Goal: Task Accomplishment & Management: Use online tool/utility

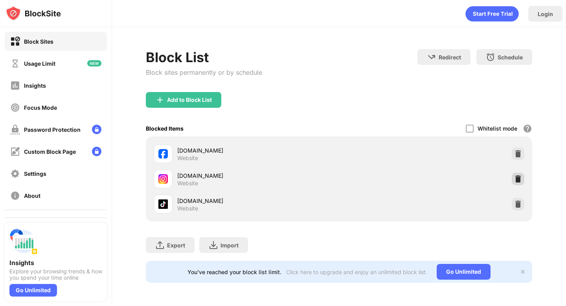
click at [515, 180] on img at bounding box center [518, 179] width 8 height 8
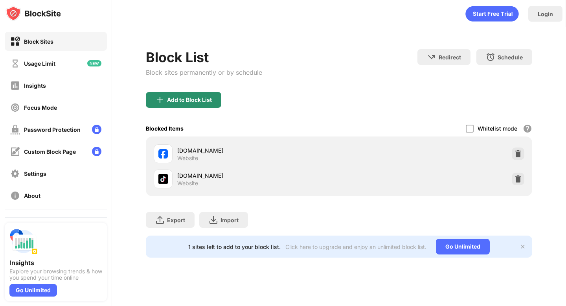
click at [189, 101] on div "Add to Block List" at bounding box center [189, 100] width 45 height 6
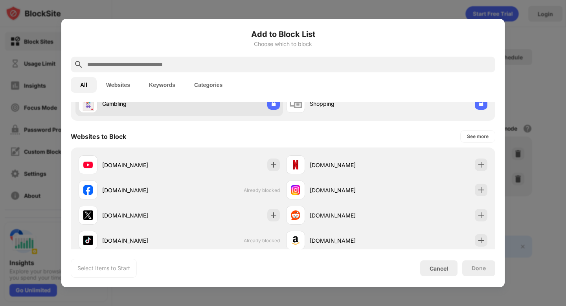
scroll to position [122, 0]
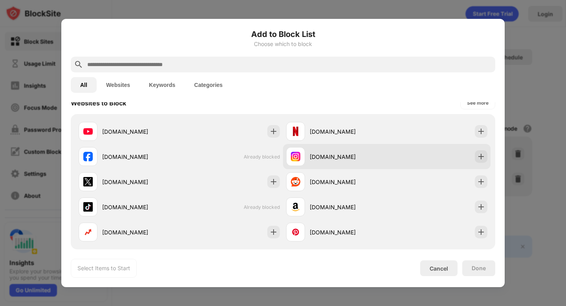
click at [353, 153] on div "[DOMAIN_NAME]" at bounding box center [348, 157] width 77 height 8
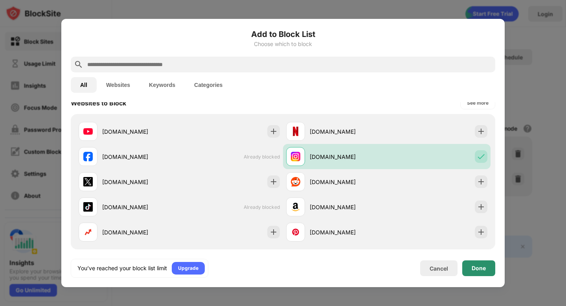
click at [485, 268] on div "Done" at bounding box center [479, 268] width 14 height 6
